Goal: Transaction & Acquisition: Purchase product/service

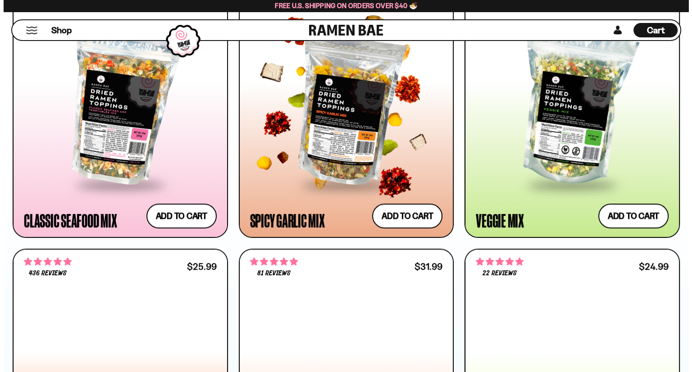
scroll to position [586, 0]
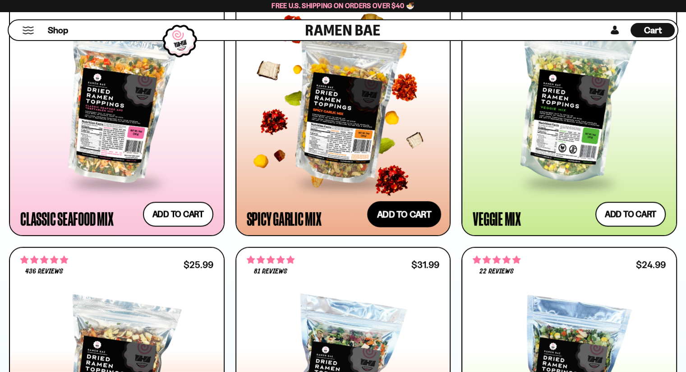
click at [396, 212] on button "Add to cart Add ― Regular price $25.99 Regular price Sale price $25.99 Unit pri…" at bounding box center [404, 214] width 74 height 26
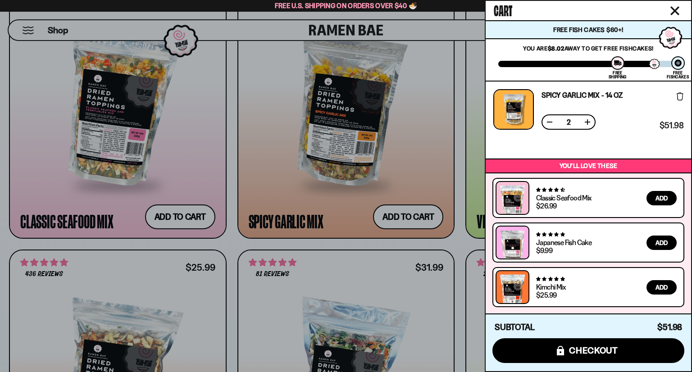
click at [547, 123] on button at bounding box center [549, 122] width 9 height 9
click at [589, 123] on button at bounding box center [587, 122] width 9 height 9
click at [547, 124] on button at bounding box center [549, 122] width 9 height 9
click at [588, 123] on button at bounding box center [587, 122] width 9 height 9
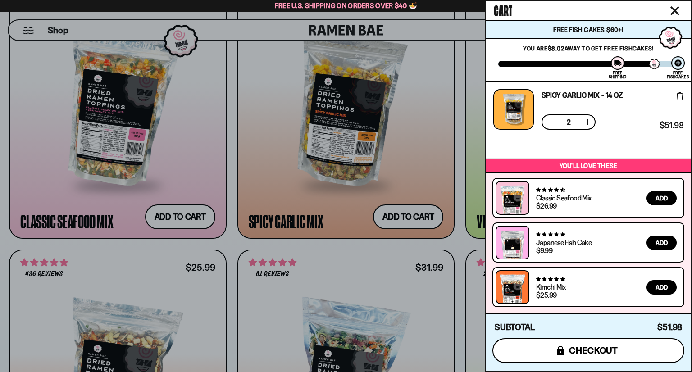
click at [617, 355] on span "checkout" at bounding box center [593, 351] width 49 height 10
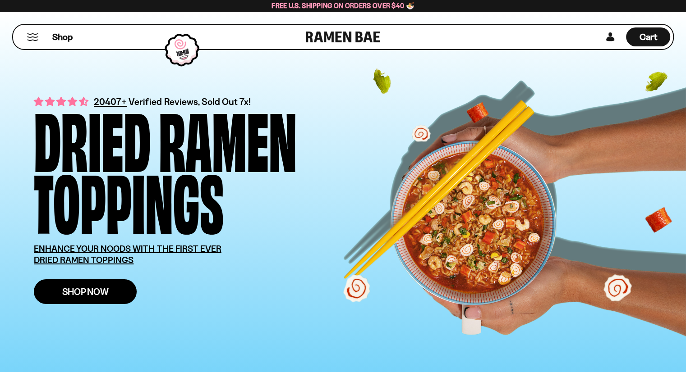
click at [90, 293] on span "Shop Now" at bounding box center [85, 291] width 46 height 9
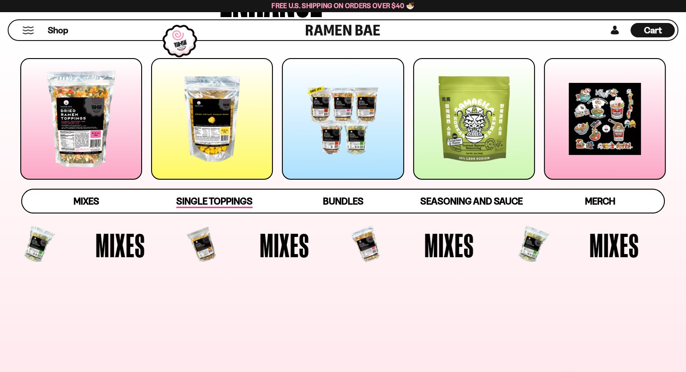
scroll to position [90, 0]
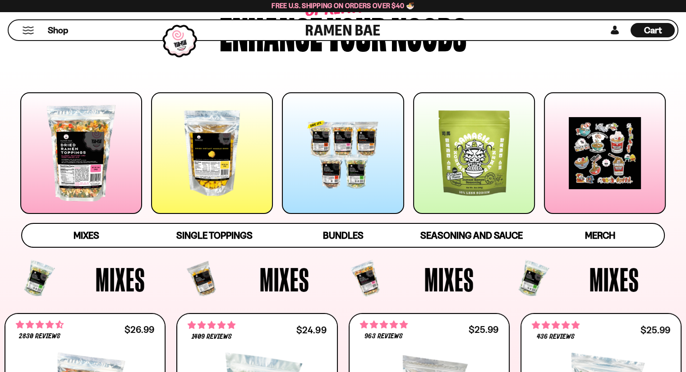
click at [111, 164] on div at bounding box center [81, 153] width 122 height 122
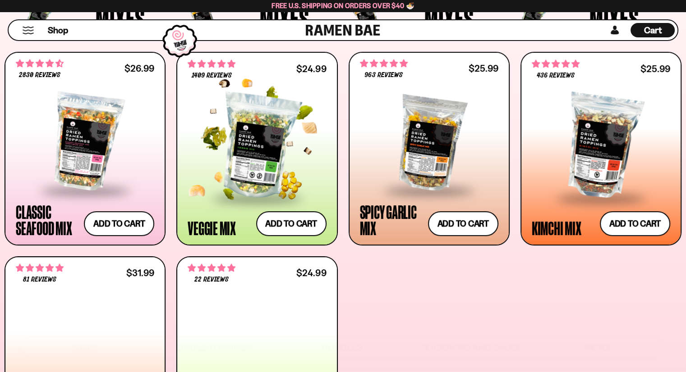
click at [267, 181] on div "**********" at bounding box center [256, 149] width 159 height 192
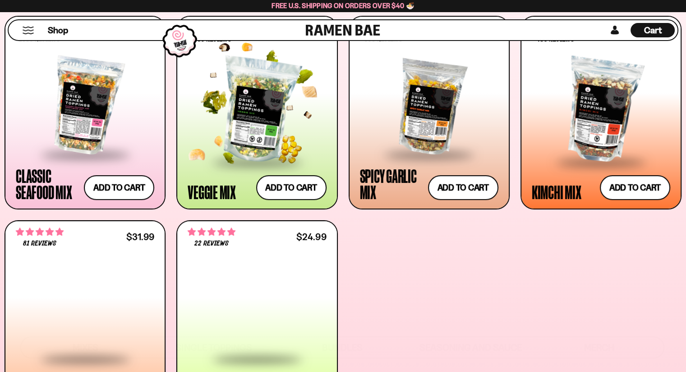
scroll to position [394, 0]
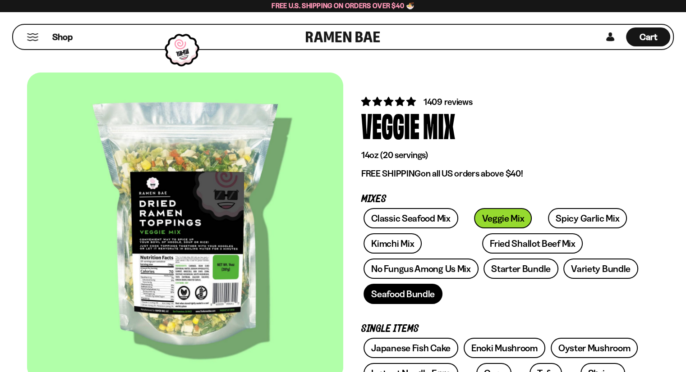
click at [403, 297] on link "Seafood Bundle" at bounding box center [402, 294] width 79 height 20
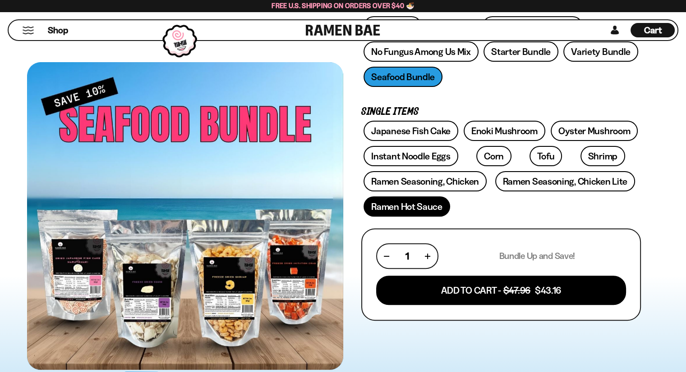
scroll to position [270, 0]
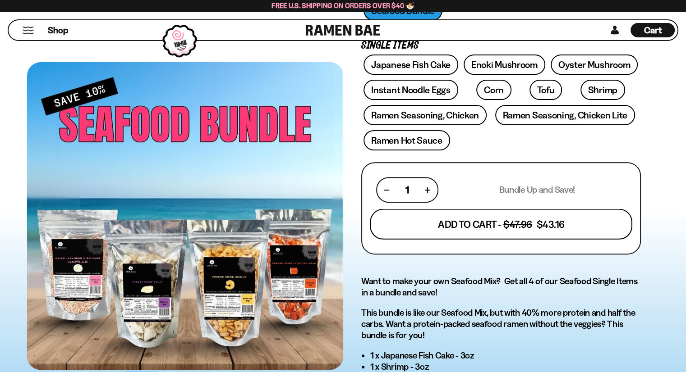
click at [465, 217] on button "Add To Cart - $47.96 $43.16" at bounding box center [501, 224] width 262 height 31
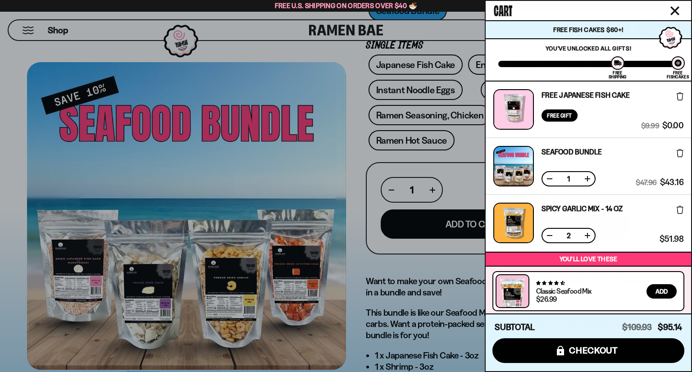
click at [424, 101] on div at bounding box center [346, 186] width 692 height 372
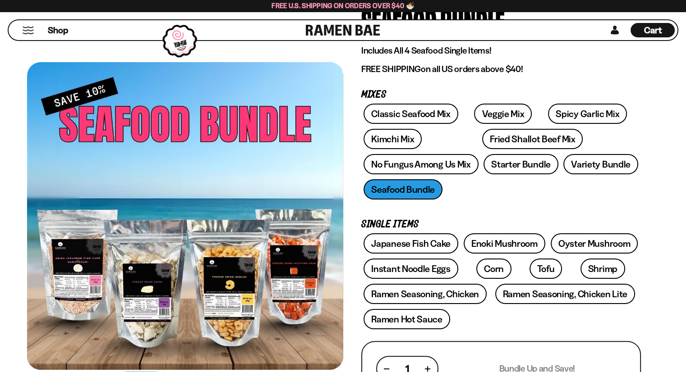
scroll to position [45, 0]
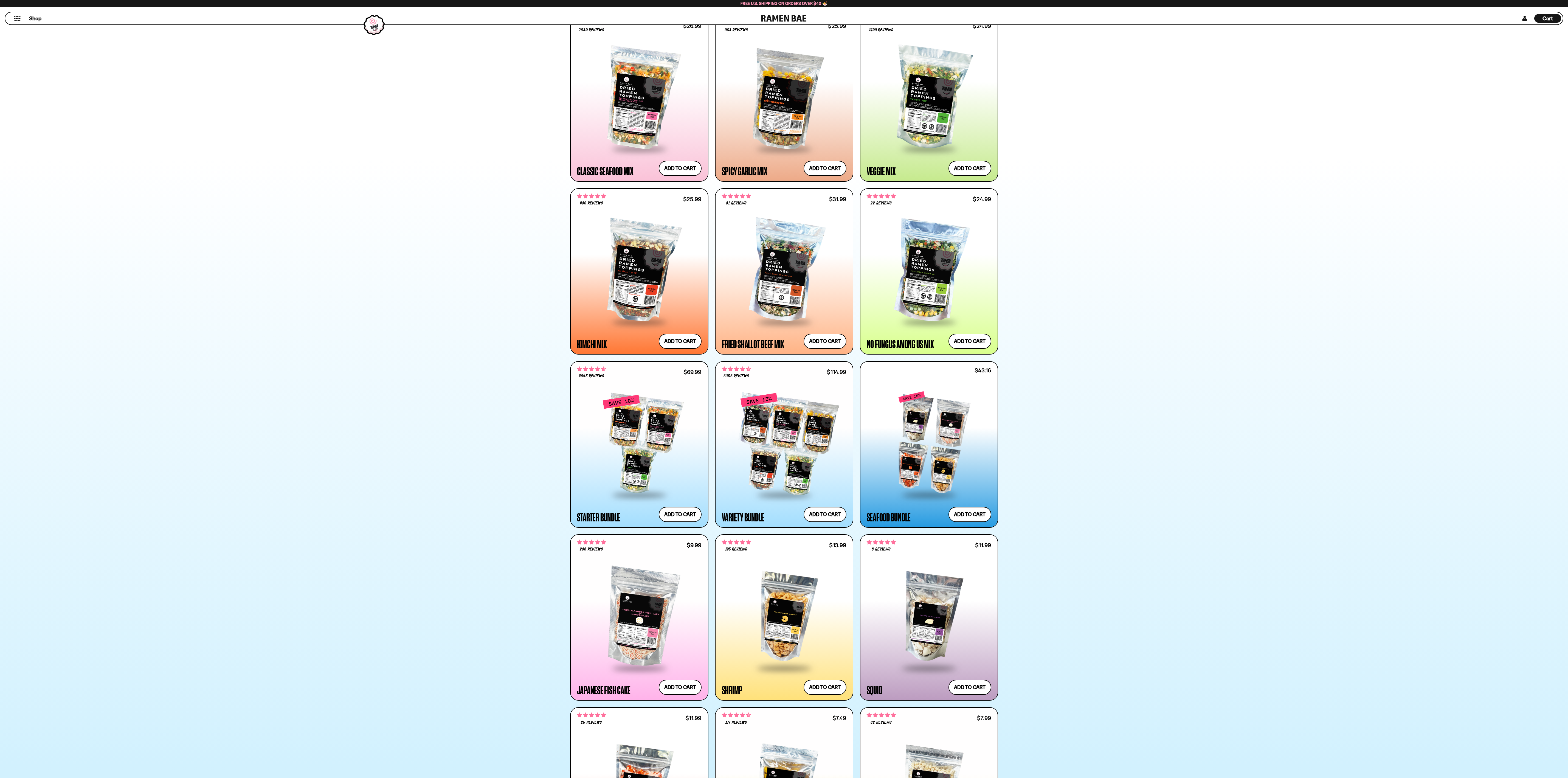
scroll to position [245, 0]
